Goal: Task Accomplishment & Management: Use online tool/utility

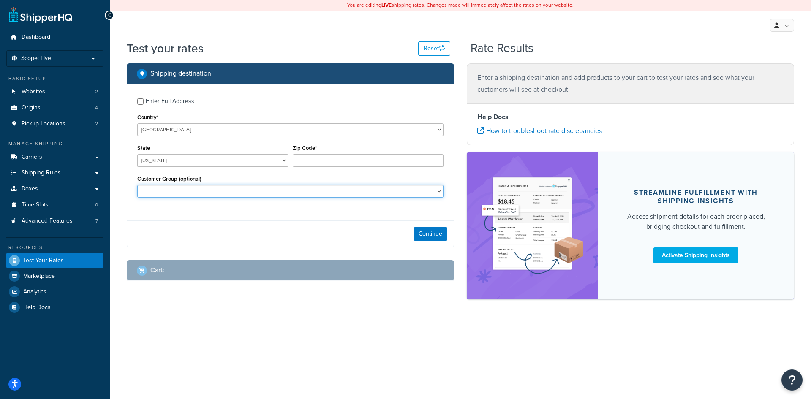
click at [236, 187] on select "Logged In Not Logged in Retail Wholesale" at bounding box center [290, 191] width 306 height 13
click at [175, 159] on select "[US_STATE] [US_STATE] [US_STATE] [US_STATE] [US_STATE] Armed Forces Americas Ar…" at bounding box center [212, 160] width 151 height 13
click at [311, 158] on input "Zip Code*" at bounding box center [368, 160] width 151 height 13
click at [158, 102] on div "Enter Full Address" at bounding box center [170, 101] width 49 height 12
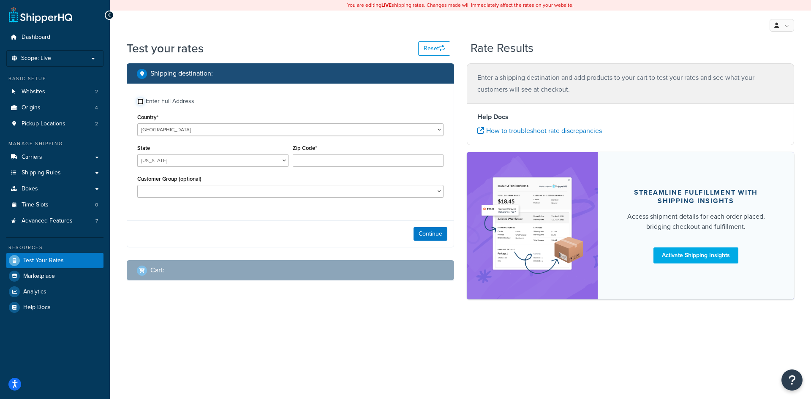
click at [144, 102] on input "Enter Full Address" at bounding box center [140, 101] width 6 height 6
checkbox input "true"
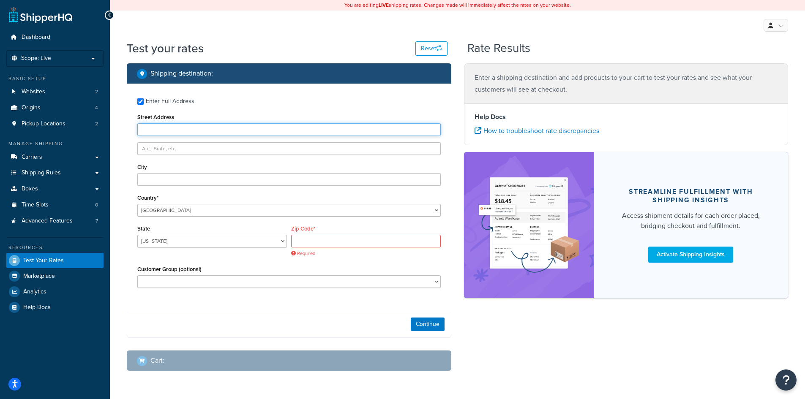
click at [172, 129] on input "Street Address" at bounding box center [288, 129] width 303 height 13
type input "5124 cinnamon ct"
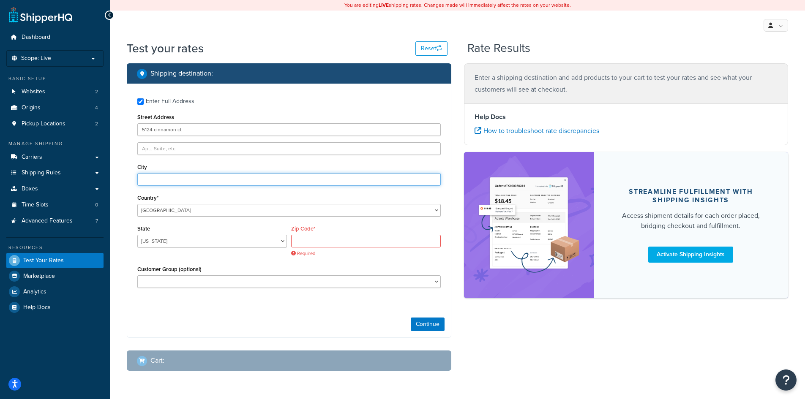
click at [156, 179] on input "City" at bounding box center [288, 179] width 303 height 13
type input "[GEOGRAPHIC_DATA]"
click at [203, 238] on select "[US_STATE] [US_STATE] [US_STATE] [US_STATE] [US_STATE] Armed Forces Americas Ar…" at bounding box center [212, 241] width 150 height 13
select select "PA"
click at [137, 235] on select "[US_STATE] [US_STATE] [US_STATE] [US_STATE] [US_STATE] Armed Forces Americas Ar…" at bounding box center [212, 241] width 150 height 13
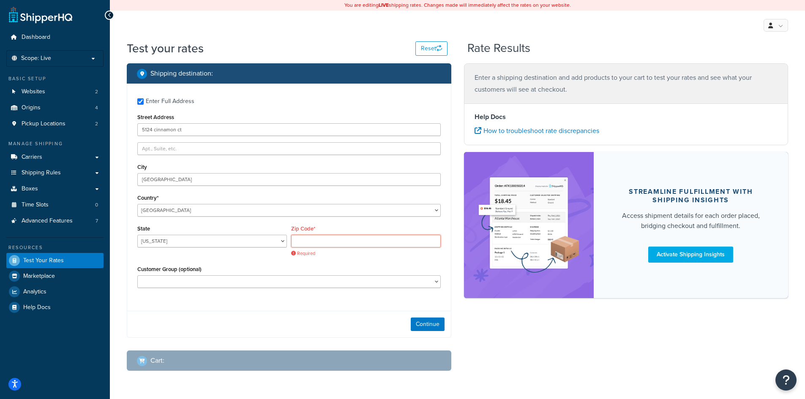
click at [303, 242] on input "Zip Code*" at bounding box center [366, 241] width 150 height 13
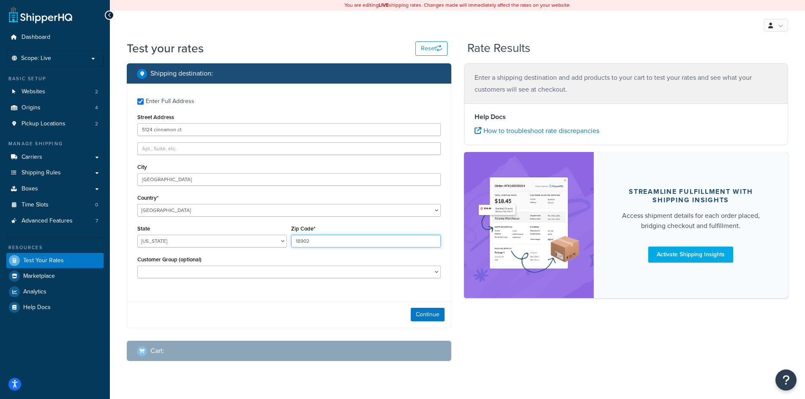
type input "18902"
click at [310, 292] on div "Enter Full Address Street Address [GEOGRAPHIC_DATA] [GEOGRAPHIC_DATA] Country* …" at bounding box center [289, 189] width 324 height 211
click at [432, 311] on button "Continue" at bounding box center [428, 315] width 34 height 14
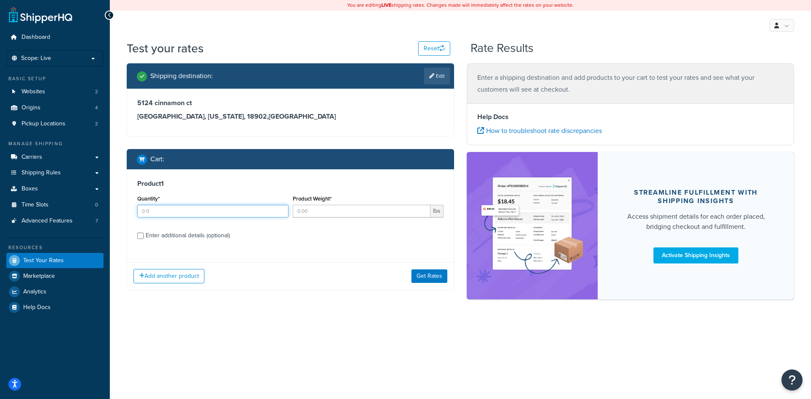
click at [206, 214] on input "Quantity*" at bounding box center [212, 211] width 151 height 13
type input "1"
type input "28"
click at [191, 235] on div "Enter additional details (optional)" at bounding box center [188, 236] width 84 height 12
click at [144, 235] on input "Enter additional details (optional)" at bounding box center [140, 236] width 6 height 6
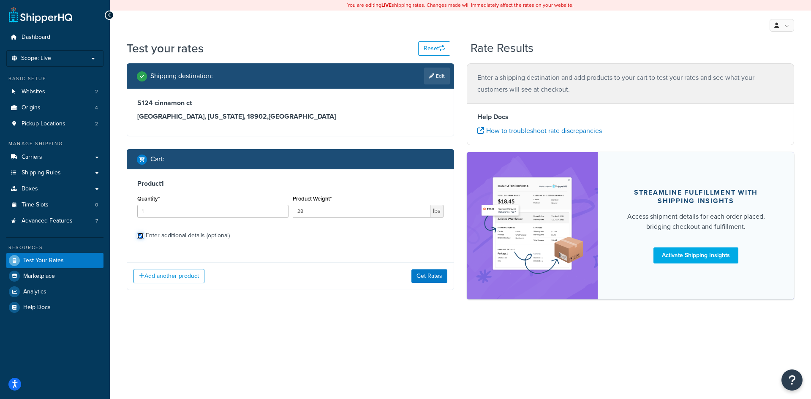
checkbox input "true"
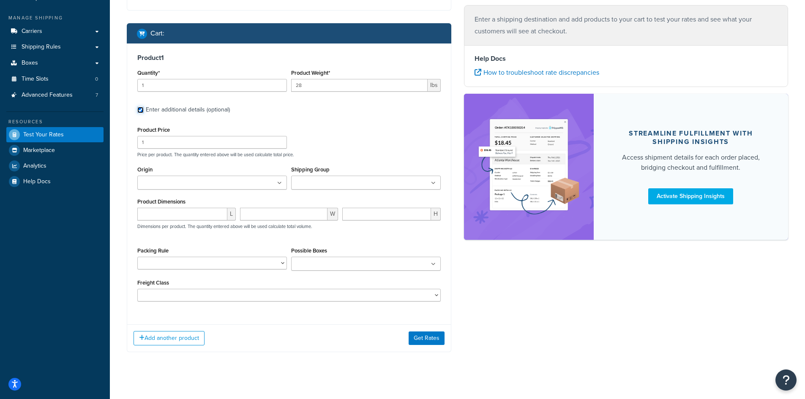
scroll to position [126, 0]
click at [182, 212] on input "number" at bounding box center [182, 213] width 90 height 13
type input "112"
click at [248, 217] on input "number" at bounding box center [284, 213] width 88 height 13
type input "27"
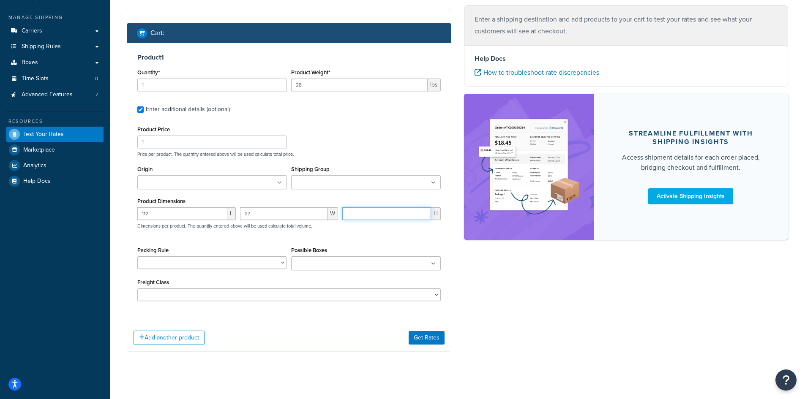
click at [396, 215] on input "number" at bounding box center [386, 213] width 89 height 13
type input "5"
click at [480, 304] on div "Shipping destination : Edit [STREET_ADDRESS][US_STATE] Cart : Product 1 Quantit…" at bounding box center [457, 151] width 674 height 428
click at [218, 261] on select "Basic Packing Rule Mailer Rule Pack in multiple fixed boxes Poles Test Test Par…" at bounding box center [212, 262] width 150 height 13
click at [241, 248] on div "Packing Rule Basic Packing Rule Mailer Rule Pack in multiple fixed boxes Poles …" at bounding box center [212, 257] width 150 height 25
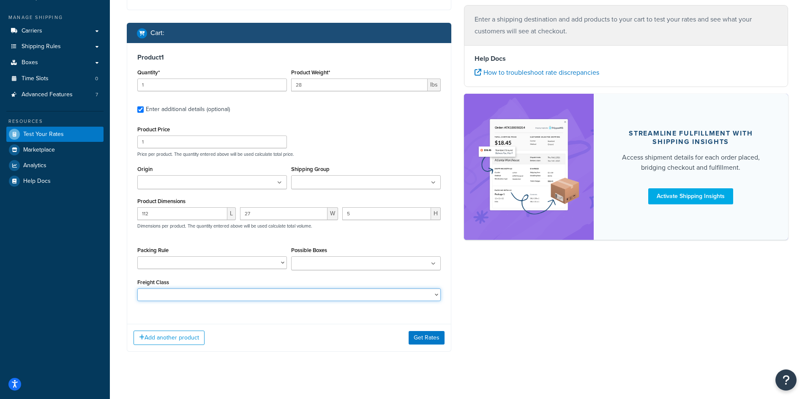
click at [256, 297] on select "50 55 60 65 70 77.5 85 92.5 100 110 125 150 175 200 250 300 400 500" at bounding box center [288, 295] width 303 height 13
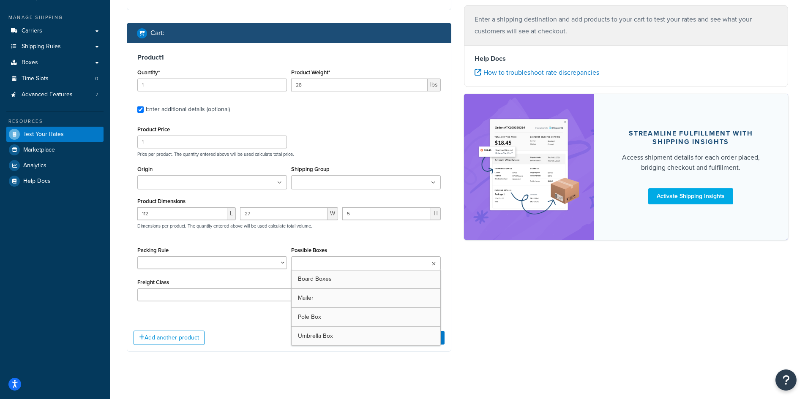
click at [307, 264] on input "Possible Boxes" at bounding box center [331, 263] width 75 height 9
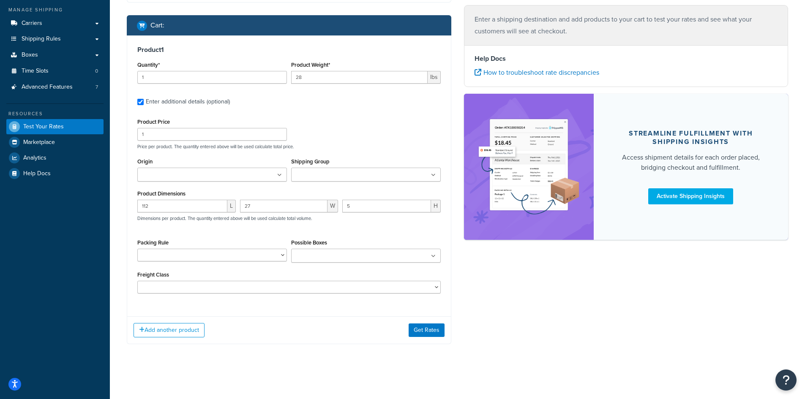
click at [244, 301] on div "Product 1 Quantity* 1 Product Weight* 28 lbs Enter additional details (optional…" at bounding box center [289, 172] width 324 height 275
click at [417, 330] on button "Get Rates" at bounding box center [427, 331] width 36 height 14
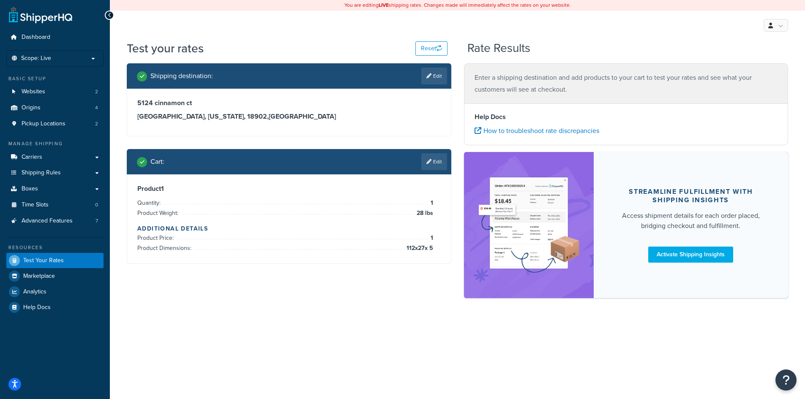
scroll to position [0, 0]
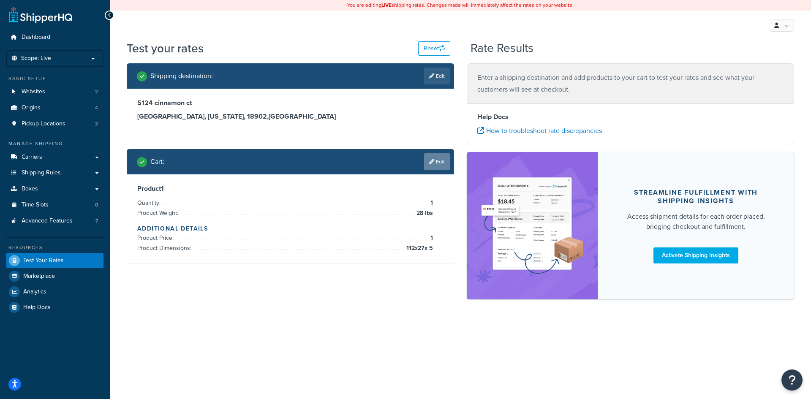
click at [433, 167] on link "Edit" at bounding box center [437, 161] width 26 height 17
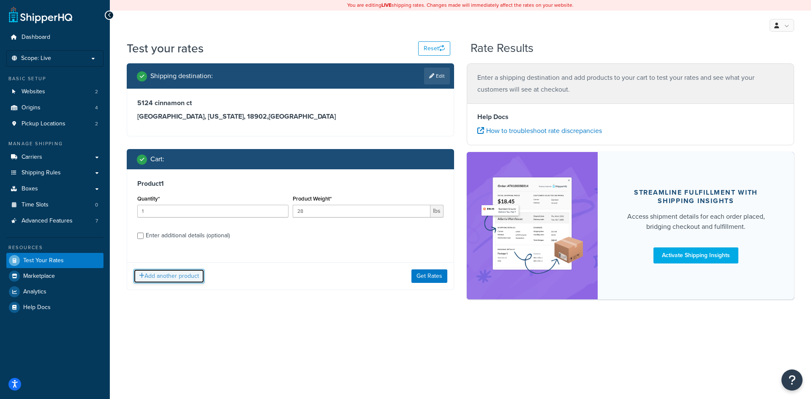
click at [171, 278] on button "Add another product" at bounding box center [169, 276] width 71 height 14
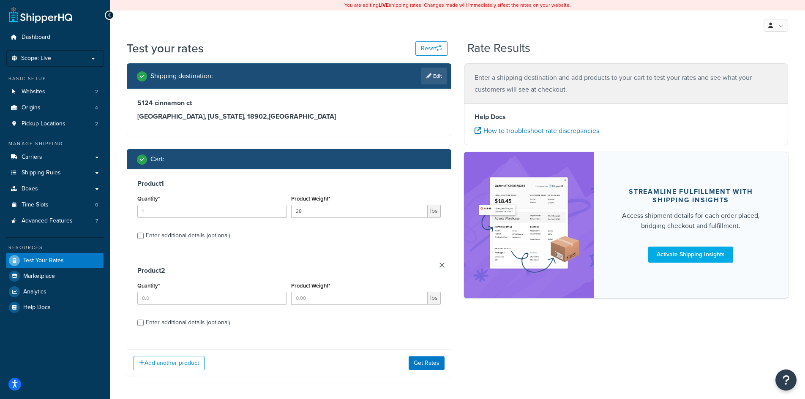
click at [174, 240] on div "Enter additional details (optional)" at bounding box center [188, 236] width 84 height 12
click at [144, 239] on input "Enter additional details (optional)" at bounding box center [140, 236] width 6 height 6
checkbox input "true"
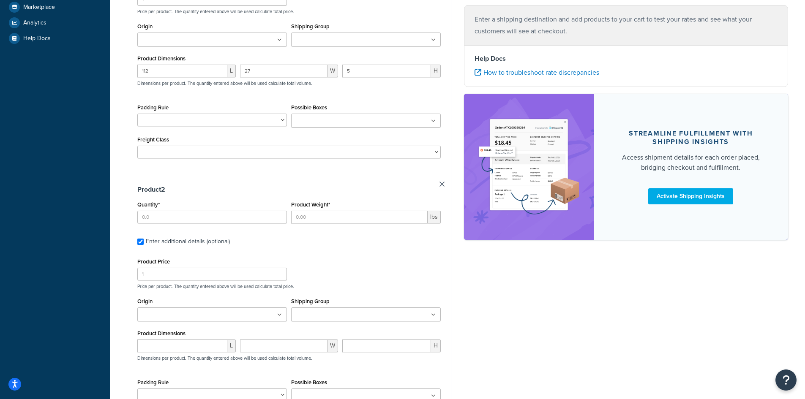
scroll to position [338, 0]
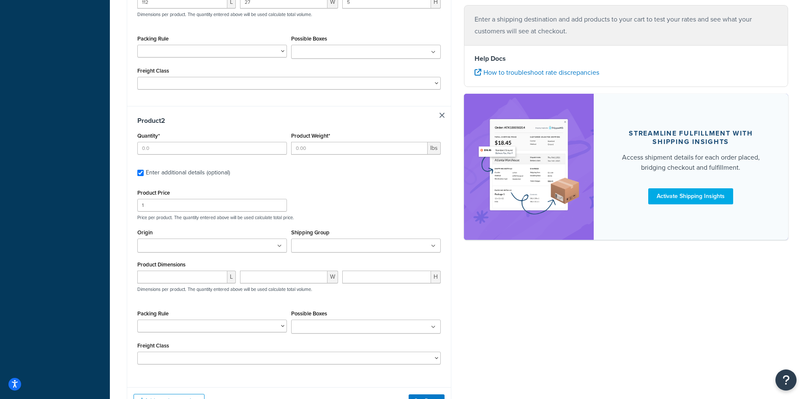
click at [142, 178] on div "Enter additional details (optional)" at bounding box center [288, 172] width 303 height 14
click at [139, 173] on input "Enter additional details (optional)" at bounding box center [140, 173] width 6 height 6
checkbox input "false"
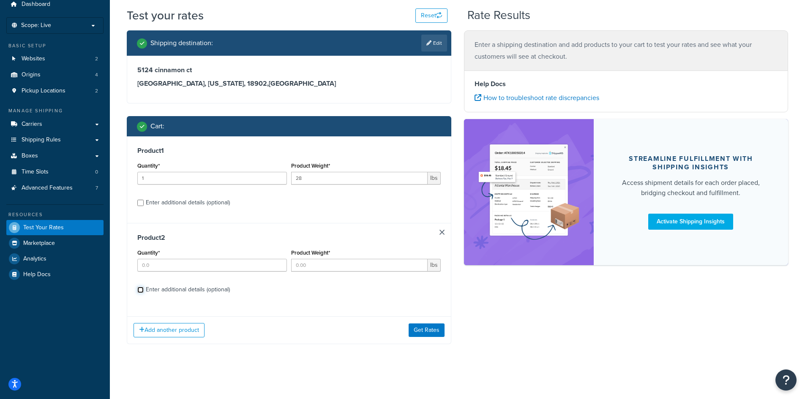
scroll to position [33, 0]
click at [193, 202] on div "Enter additional details (optional)" at bounding box center [188, 203] width 84 height 12
click at [144, 202] on input "Enter additional details (optional)" at bounding box center [140, 203] width 6 height 6
checkbox input "true"
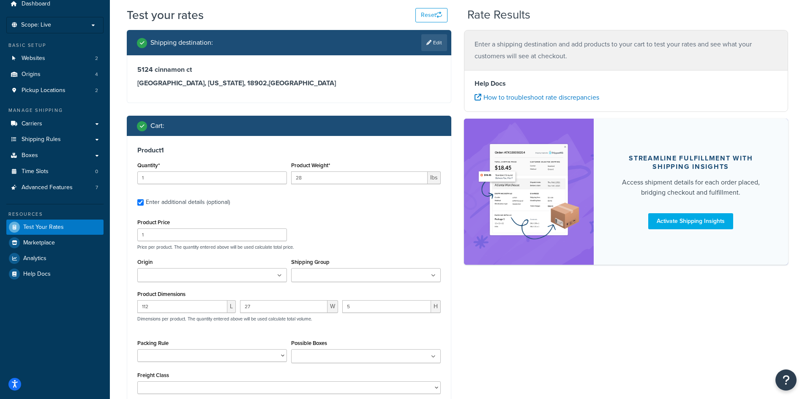
click at [193, 202] on div "Enter additional details (optional)" at bounding box center [188, 202] width 84 height 12
click at [144, 202] on input "Enter additional details (optional)" at bounding box center [140, 202] width 6 height 6
checkbox input "false"
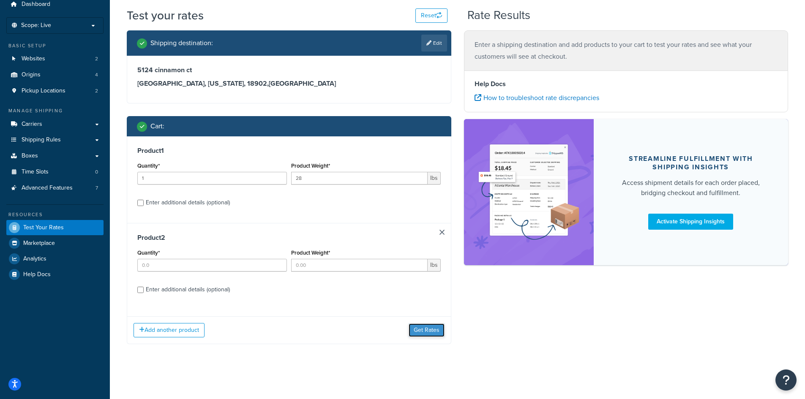
click at [414, 325] on button "Get Rates" at bounding box center [427, 331] width 36 height 14
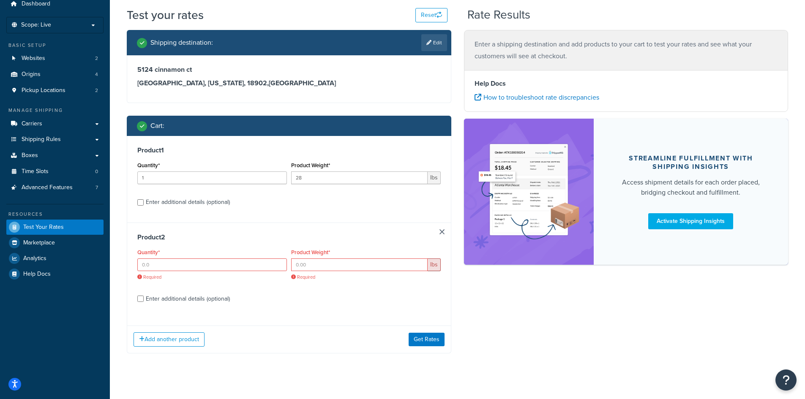
click at [414, 325] on div "Product 1 Quantity* 1 Product Weight* 28 lbs Enter additional details (optional…" at bounding box center [289, 244] width 324 height 217
click at [432, 16] on button "Reset" at bounding box center [431, 15] width 32 height 14
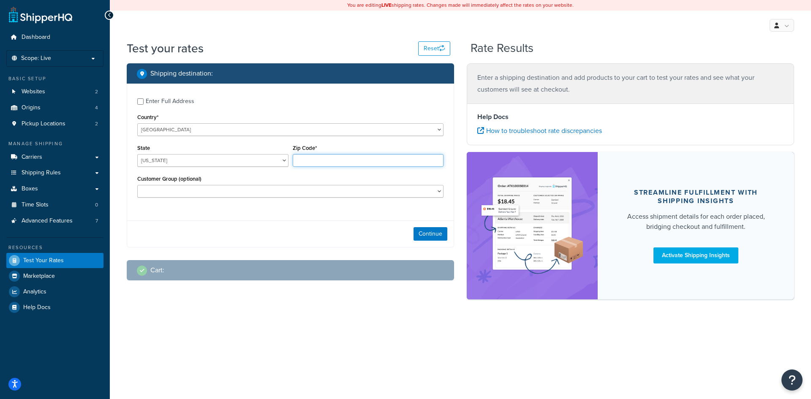
click at [315, 163] on input "Zip Code*" at bounding box center [368, 160] width 151 height 13
type input "18902"
click at [278, 161] on select "[US_STATE] [US_STATE] [US_STATE] [US_STATE] [US_STATE] Armed Forces Americas Ar…" at bounding box center [212, 160] width 151 height 13
select select "PA"
click at [137, 155] on select "[US_STATE] [US_STATE] [US_STATE] [US_STATE] [US_STATE] Armed Forces Americas Ar…" at bounding box center [212, 160] width 151 height 13
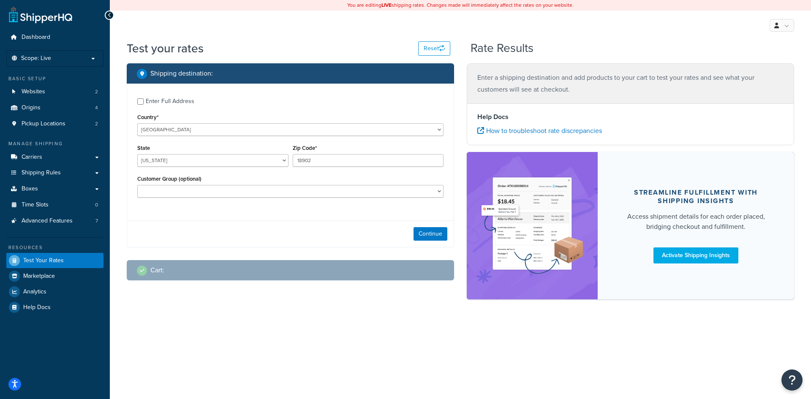
click at [229, 222] on div "Continue" at bounding box center [290, 234] width 327 height 27
click at [428, 237] on button "Continue" at bounding box center [431, 234] width 34 height 14
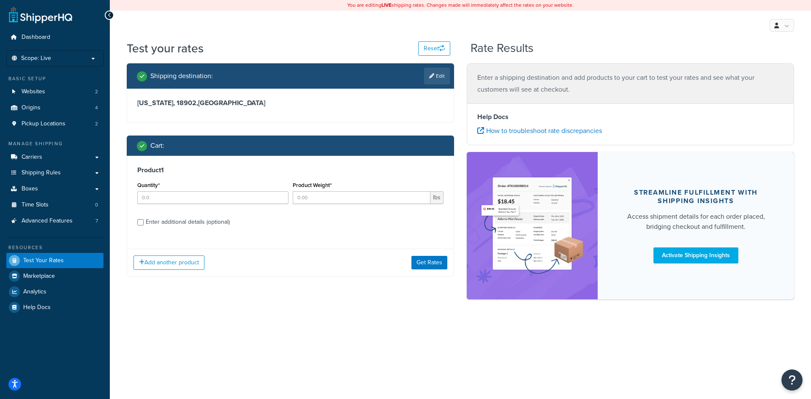
click at [206, 226] on div "Enter additional details (optional)" at bounding box center [188, 222] width 84 height 12
click at [144, 226] on input "Enter additional details (optional)" at bounding box center [140, 222] width 6 height 6
checkbox input "true"
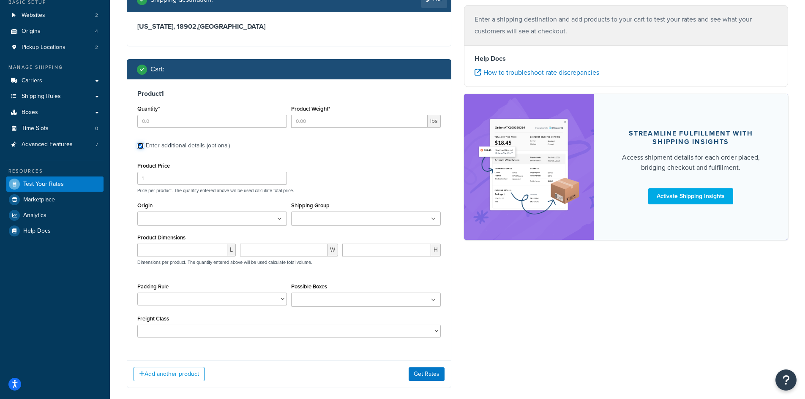
scroll to position [121, 0]
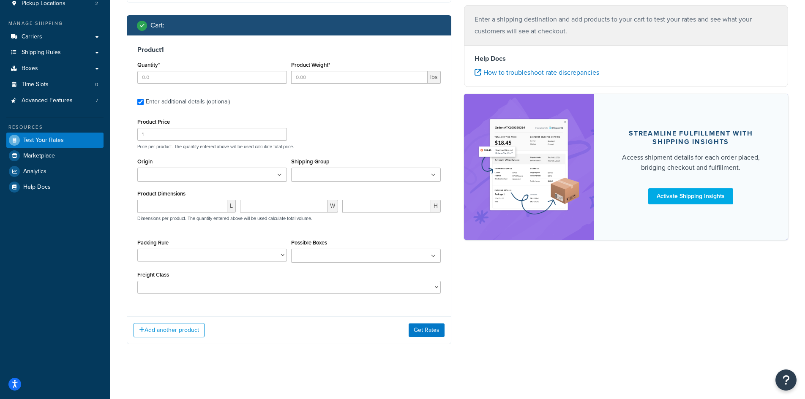
click at [249, 173] on ul at bounding box center [212, 175] width 150 height 14
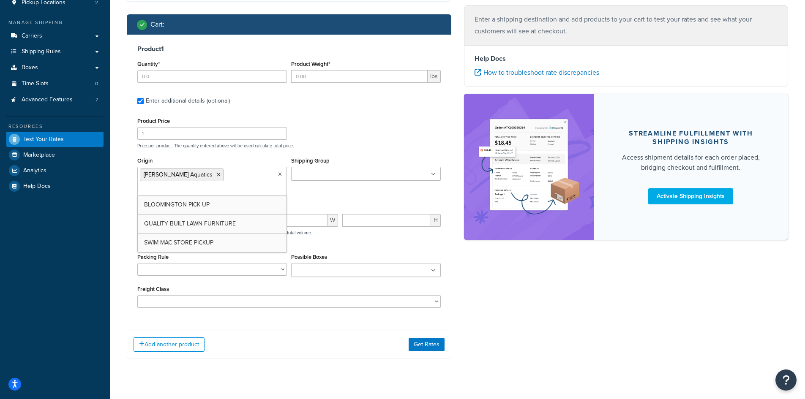
click at [310, 174] on input "Shipping Group" at bounding box center [331, 174] width 75 height 9
click at [227, 202] on div "Origin [PERSON_NAME] Aquatics BLOOMINGTON PICK UP QUALITY BUILT LAWN FURNITURE …" at bounding box center [289, 178] width 308 height 47
click at [177, 229] on div "L" at bounding box center [186, 223] width 103 height 19
click at [174, 218] on input "number" at bounding box center [182, 220] width 90 height 13
type input "112"
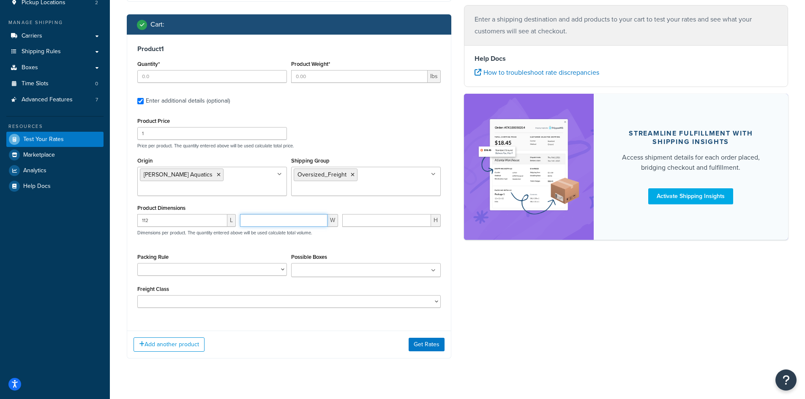
click at [302, 221] on input "number" at bounding box center [284, 220] width 88 height 13
type input "27"
click at [381, 221] on input "number" at bounding box center [386, 220] width 89 height 13
type input "5"
click at [283, 295] on div "Freight Class 50 55 60 65 70 77.5 85 92.5 100 110 125 150 175 200 250 300 400 5…" at bounding box center [288, 295] width 303 height 25
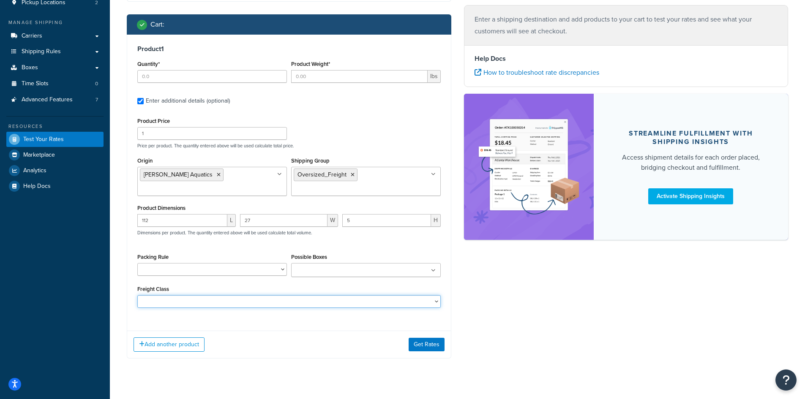
click at [283, 301] on select "50 55 60 65 70 77.5 85 92.5 100 110 125 150 175 200 250 300 400 500" at bounding box center [288, 301] width 303 height 13
click at [313, 77] on input "Product Weight*" at bounding box center [359, 76] width 136 height 13
type input "28"
click at [169, 76] on input "Quantity*" at bounding box center [212, 76] width 150 height 13
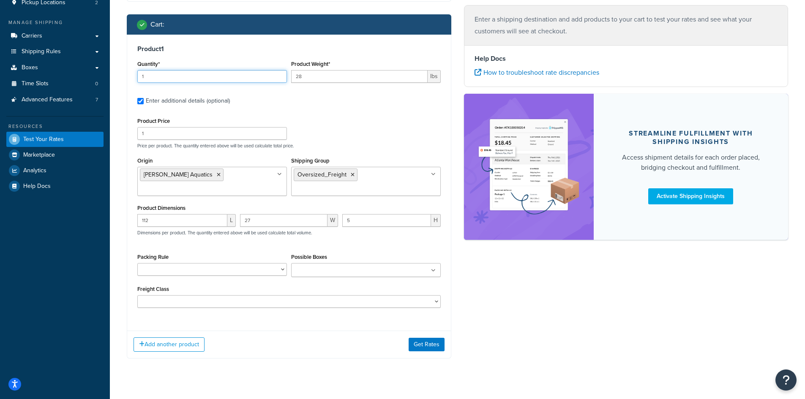
type input "1"
click at [412, 348] on button "Get Rates" at bounding box center [427, 345] width 36 height 14
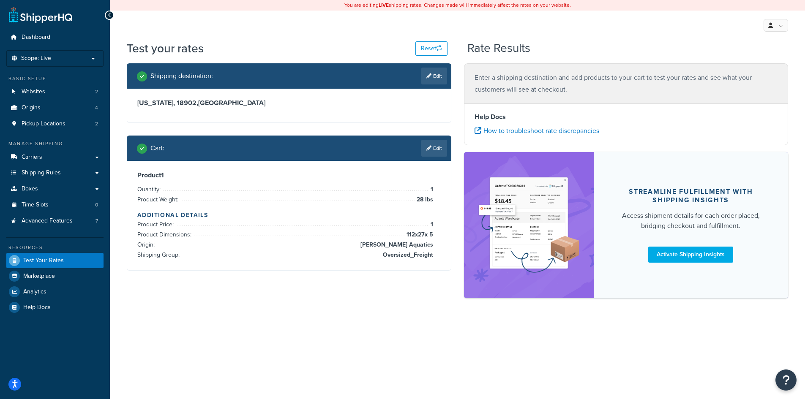
scroll to position [0, 0]
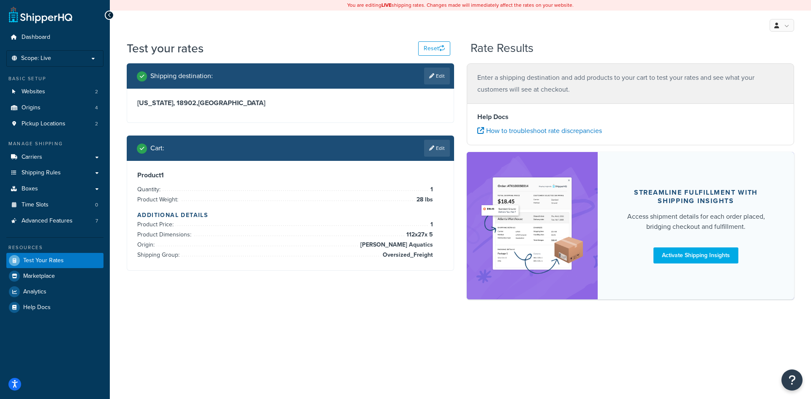
click at [286, 294] on div "Shipping destination : Edit [US_STATE], 18902 , [GEOGRAPHIC_DATA] Cart : Edit P…" at bounding box center [460, 185] width 680 height 245
click at [72, 260] on link "Test Your Rates" at bounding box center [54, 260] width 97 height 15
click at [441, 75] on link "Edit" at bounding box center [437, 76] width 26 height 17
select select "PA"
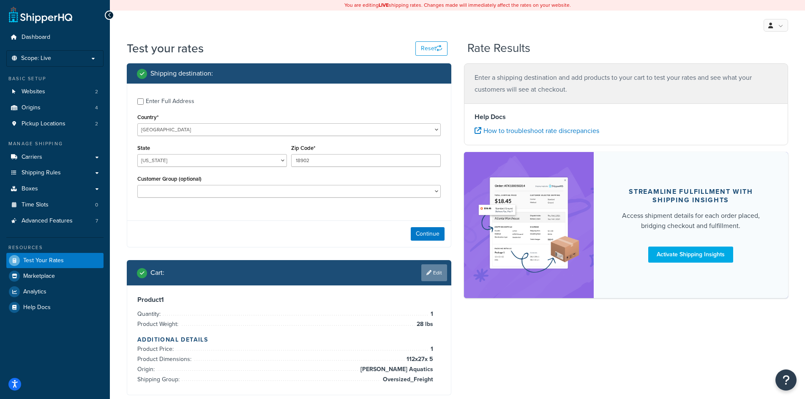
click at [433, 273] on link "Edit" at bounding box center [434, 272] width 26 height 17
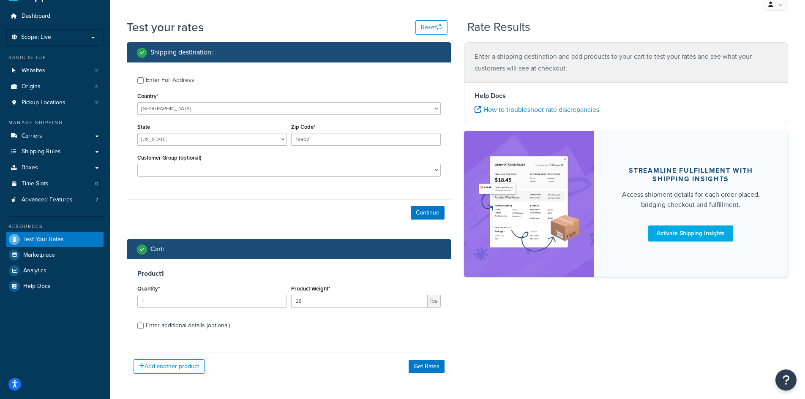
scroll to position [52, 0]
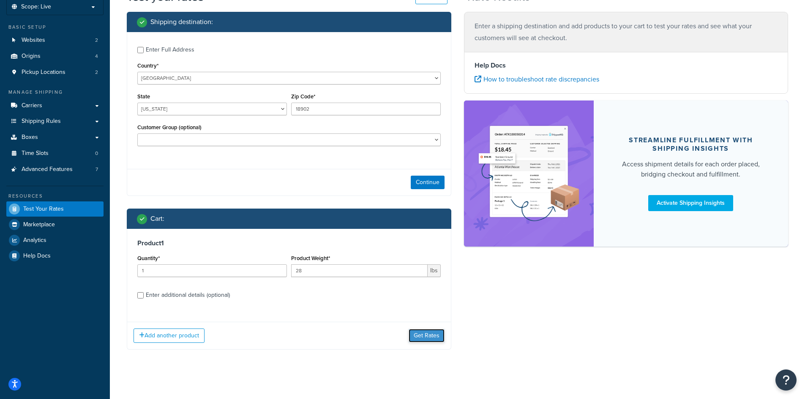
click at [415, 341] on button "Get Rates" at bounding box center [427, 336] width 36 height 14
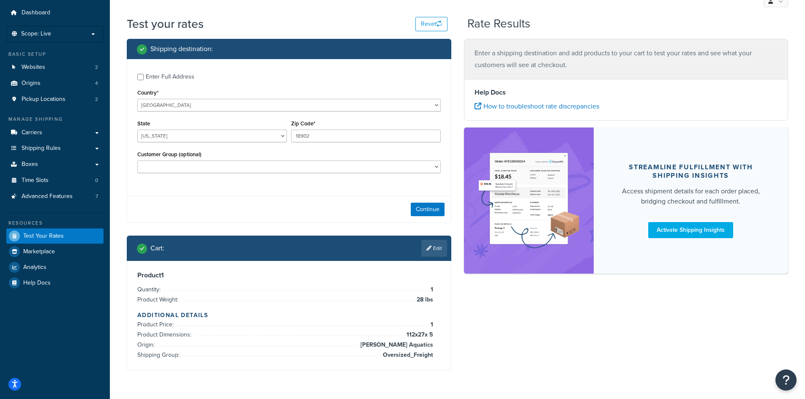
scroll to position [0, 0]
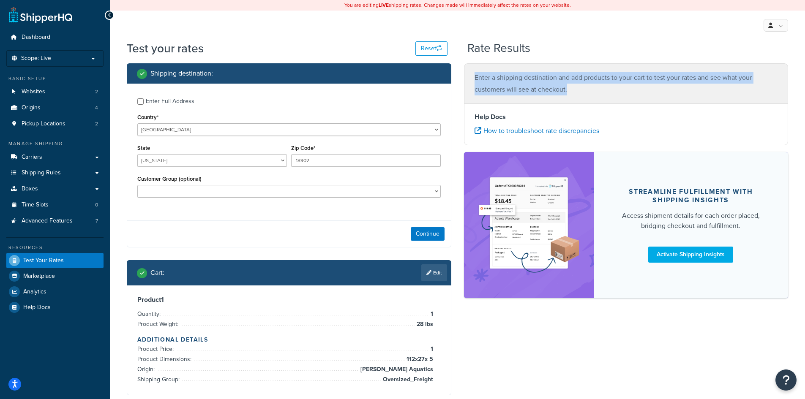
drag, startPoint x: 472, startPoint y: 76, endPoint x: 620, endPoint y: 102, distance: 149.7
click at [620, 102] on div "Enter a shipping destination and add products to your cart to test your rates a…" at bounding box center [626, 83] width 324 height 40
click at [613, 97] on div "Enter a shipping destination and add products to your cart to test your rates a…" at bounding box center [626, 83] width 324 height 40
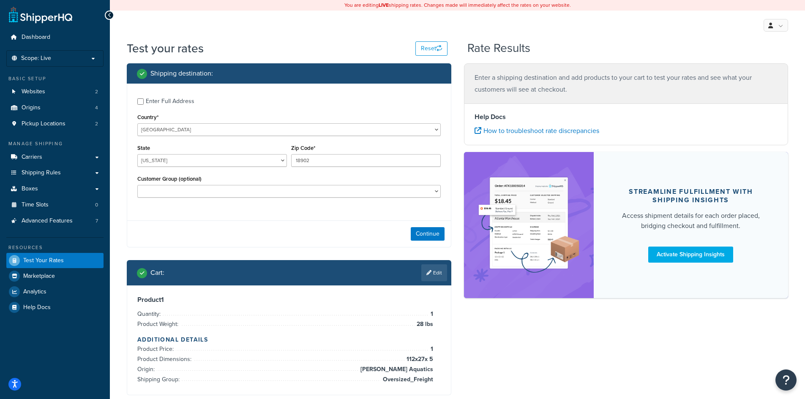
click at [613, 97] on div "Enter a shipping destination and add products to your cart to test your rates a…" at bounding box center [626, 83] width 324 height 40
click at [212, 195] on select "Logged In Not Logged in Retail Wholesale" at bounding box center [288, 191] width 303 height 13
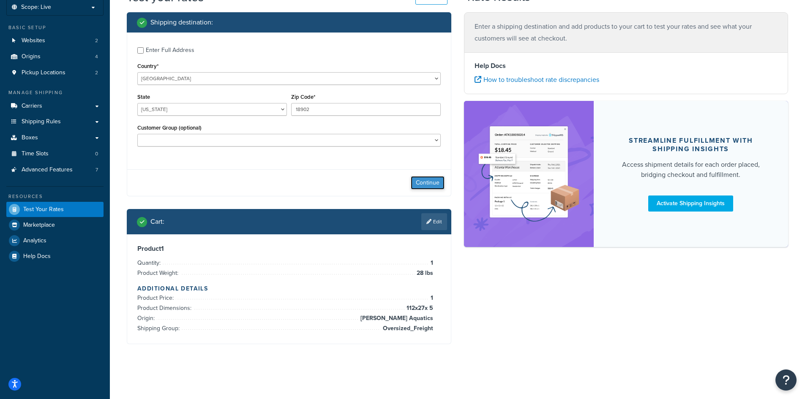
click at [414, 186] on button "Continue" at bounding box center [428, 183] width 34 height 14
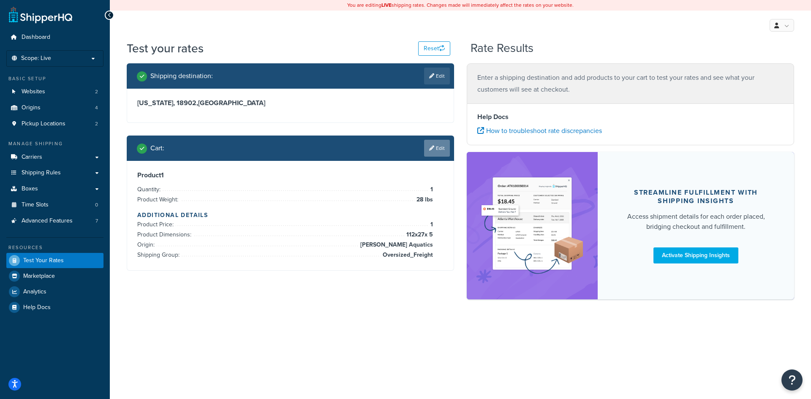
click at [441, 147] on link "Edit" at bounding box center [437, 148] width 26 height 17
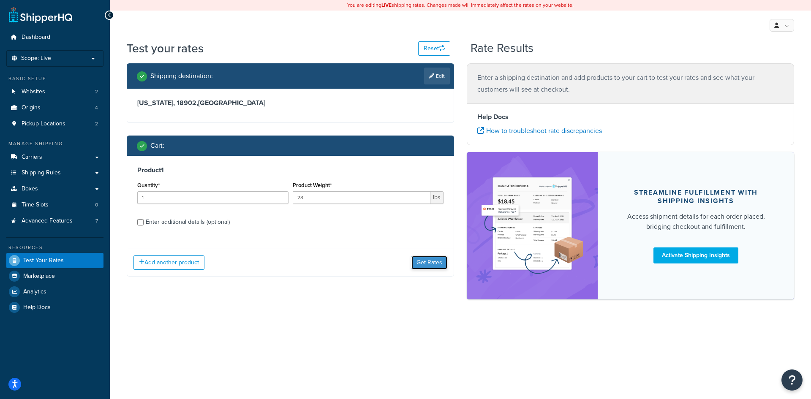
click at [430, 267] on button "Get Rates" at bounding box center [429, 263] width 36 height 14
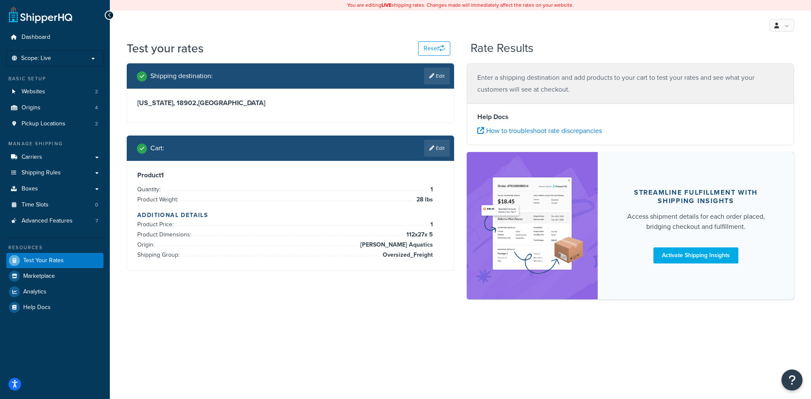
click at [250, 312] on div "Test your rates Reset Rate Results Shipping destination : Edit [US_STATE], 1890…" at bounding box center [460, 184] width 701 height 289
